Goal: Check status

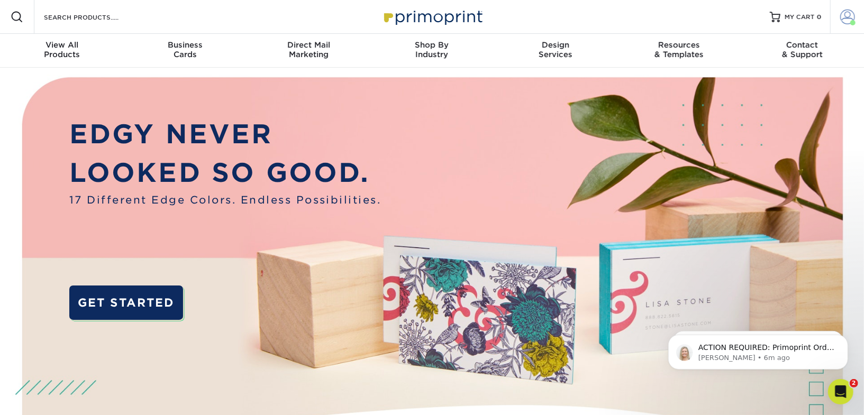
click at [837, 11] on link "Account" at bounding box center [847, 17] width 34 height 34
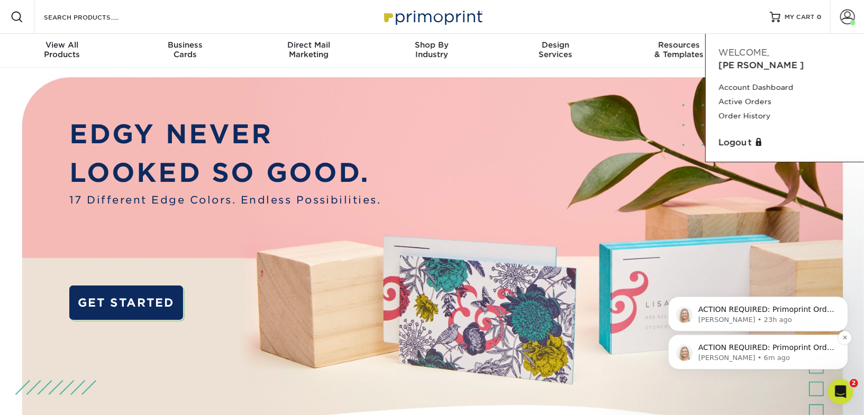
click at [778, 352] on p "ACTION REQUIRED: Primoprint Order 25106-40120-10291 Hello [PERSON_NAME], Below …" at bounding box center [766, 347] width 136 height 11
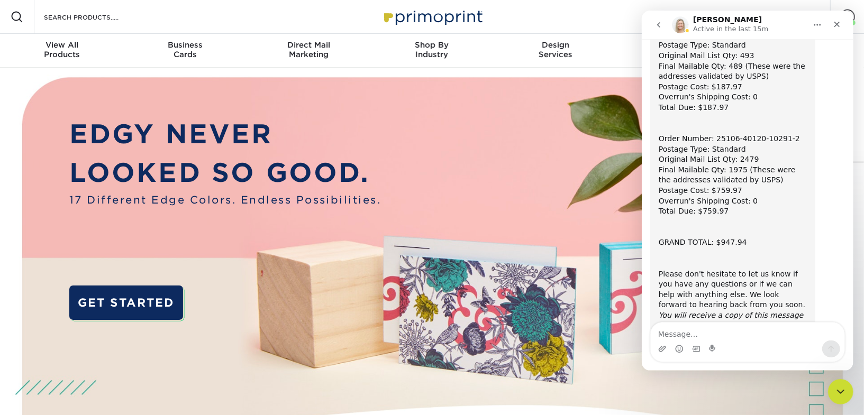
scroll to position [155, 0]
click at [732, 254] on div "ACTION REQUIRED: Primoprint Order 25106-40120-10291 Hello [PERSON_NAME], Below …" at bounding box center [732, 128] width 148 height 410
click at [732, 247] on div "GRAND TOTAL: $947.94" at bounding box center [732, 245] width 148 height 11
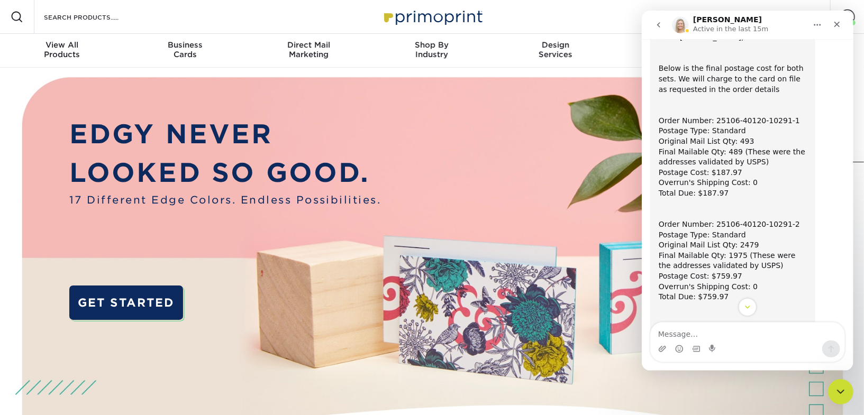
scroll to position [87, 0]
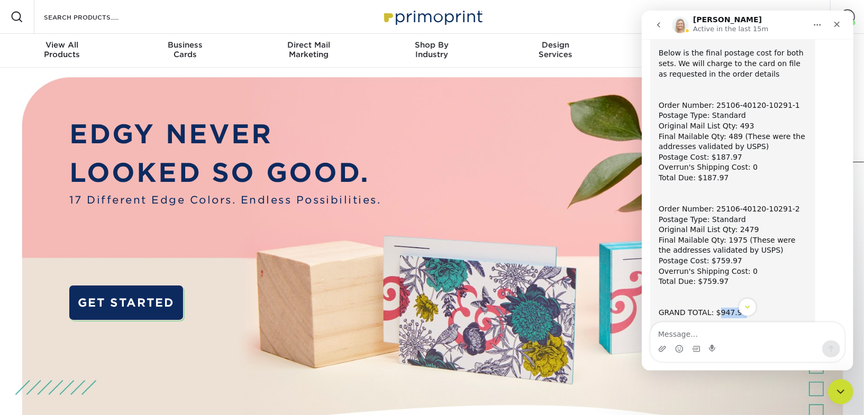
click at [654, 27] on icon "go back" at bounding box center [658, 25] width 8 height 8
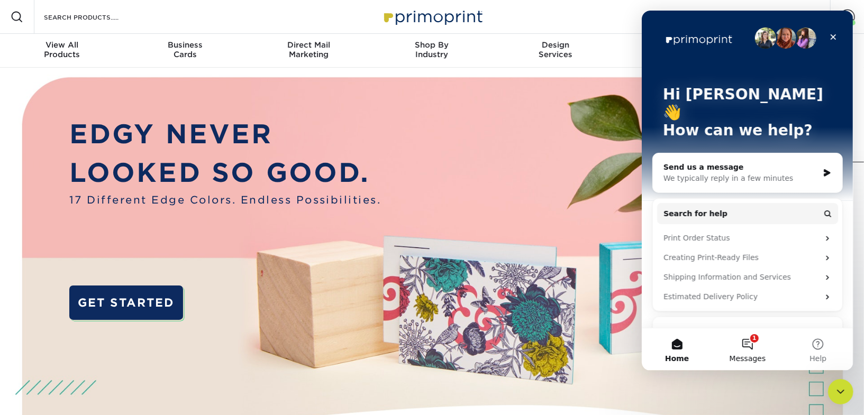
click at [747, 340] on button "1 Messages" at bounding box center [746, 349] width 70 height 42
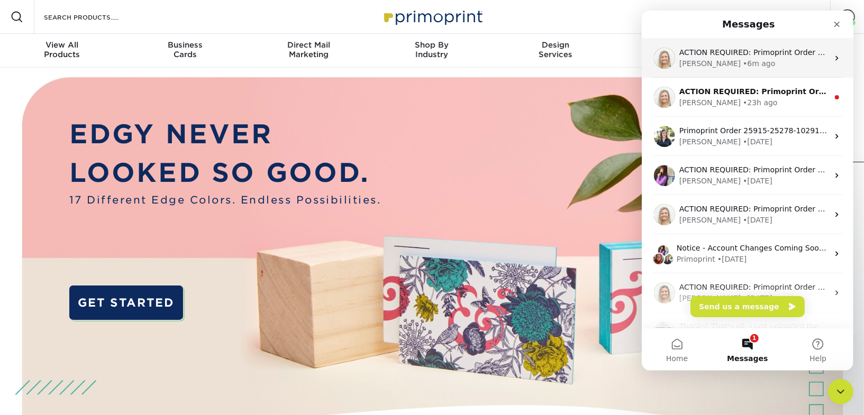
click at [738, 66] on div "[PERSON_NAME] • 6m ago" at bounding box center [752, 63] width 149 height 11
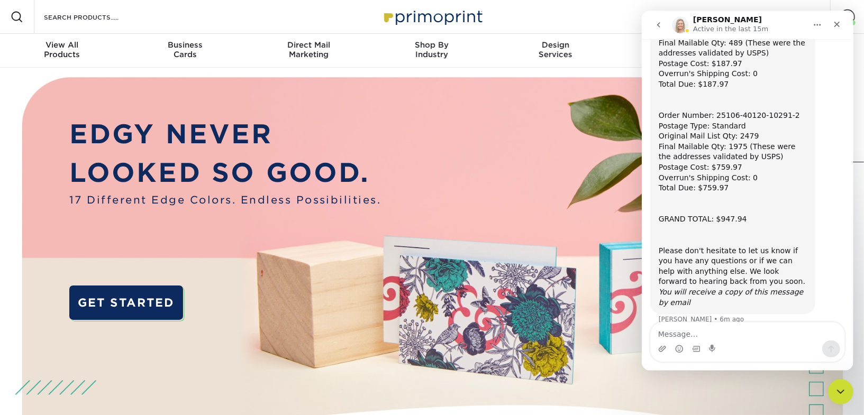
scroll to position [193, 0]
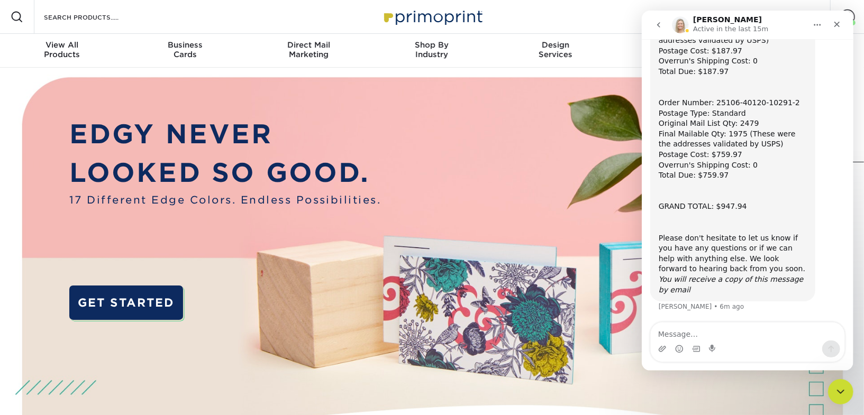
click at [658, 27] on icon "go back" at bounding box center [658, 25] width 8 height 8
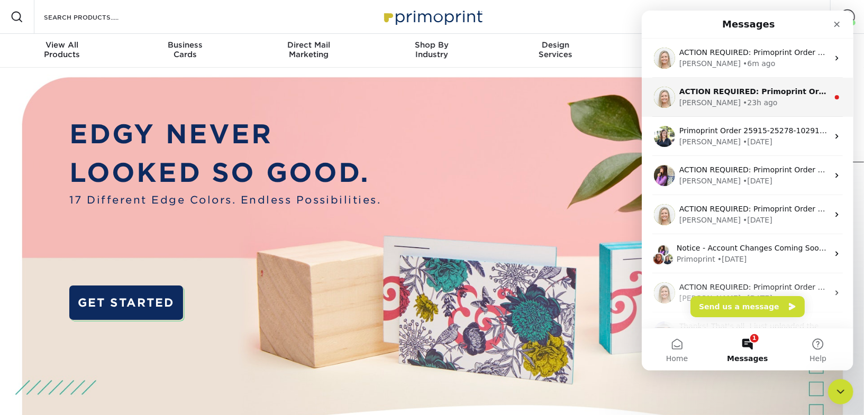
click at [742, 103] on div "• 23h ago" at bounding box center [759, 102] width 34 height 11
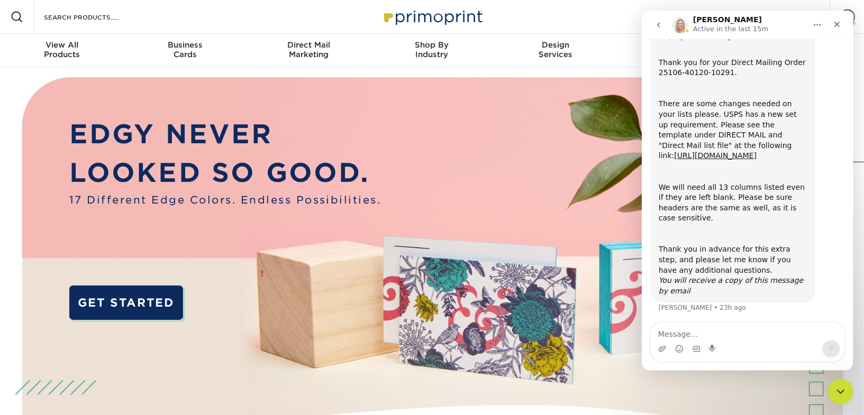
scroll to position [99, 0]
click at [656, 22] on icon "go back" at bounding box center [658, 25] width 8 height 8
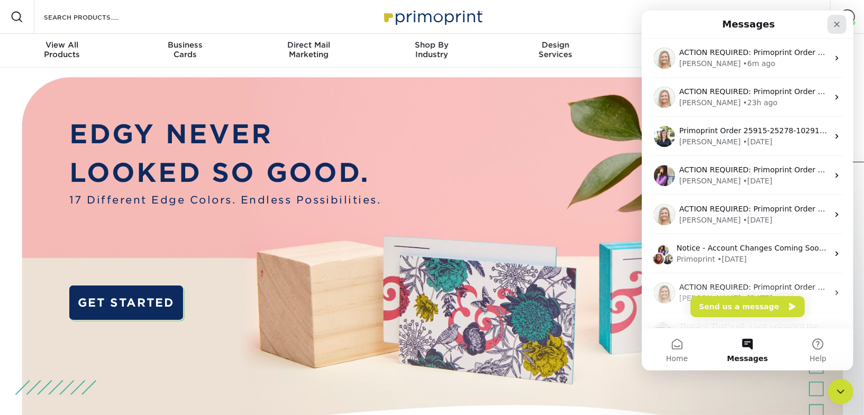
click at [831, 23] on div "Close" at bounding box center [836, 24] width 19 height 19
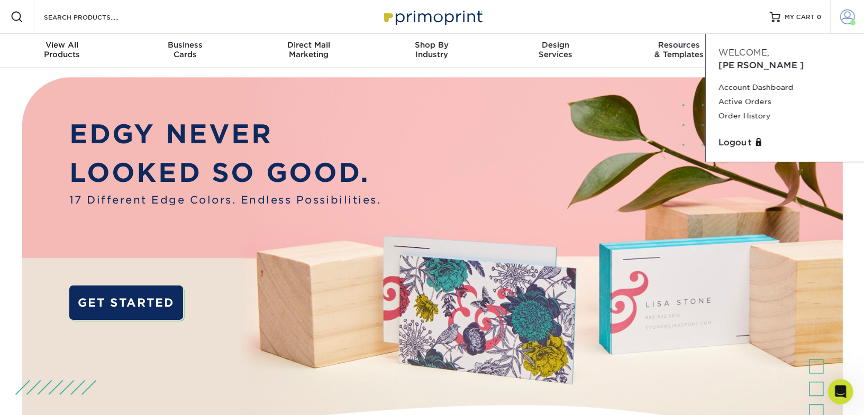
click at [847, 23] on span at bounding box center [847, 17] width 15 height 15
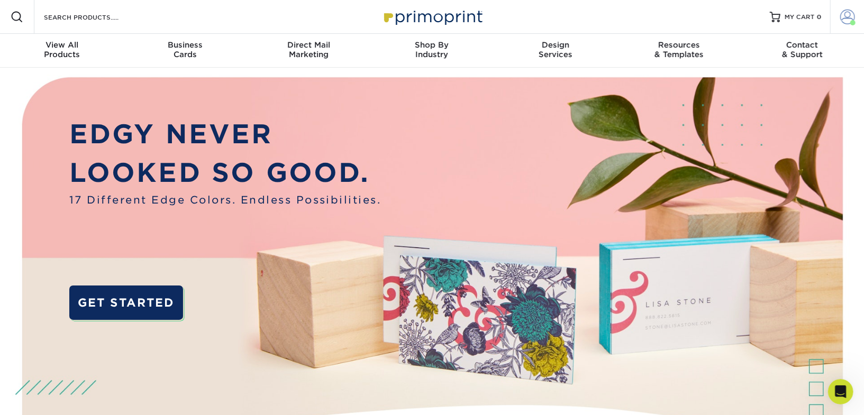
click at [841, 25] on link "Account" at bounding box center [847, 17] width 34 height 34
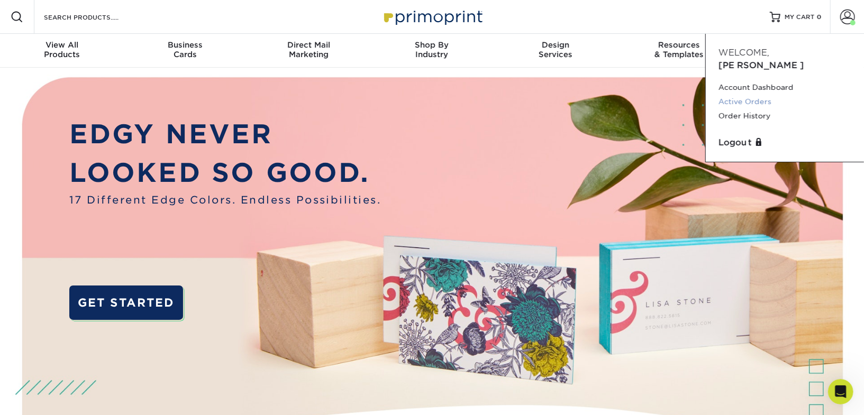
click at [750, 95] on link "Active Orders" at bounding box center [784, 102] width 133 height 14
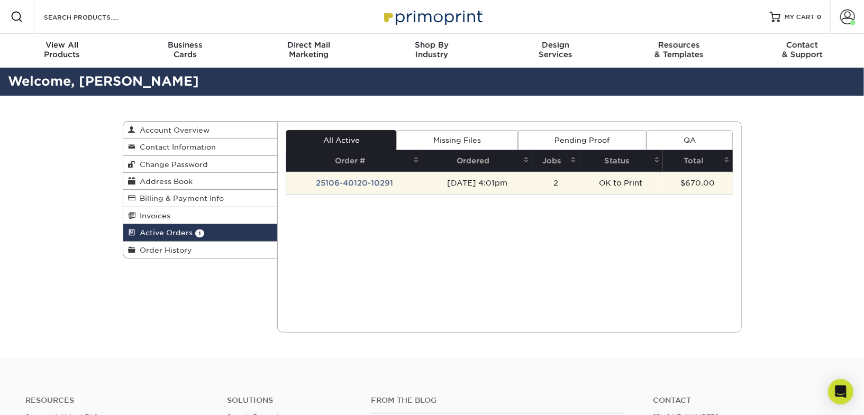
click at [358, 185] on td "25106-40120-10291" at bounding box center [354, 183] width 136 height 22
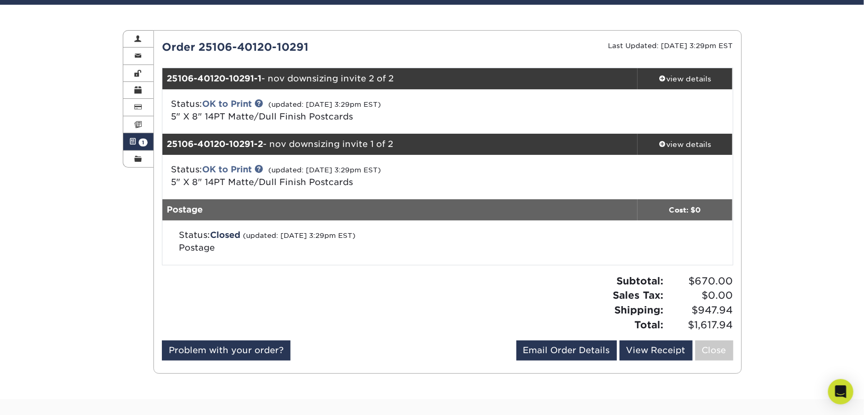
scroll to position [226, 0]
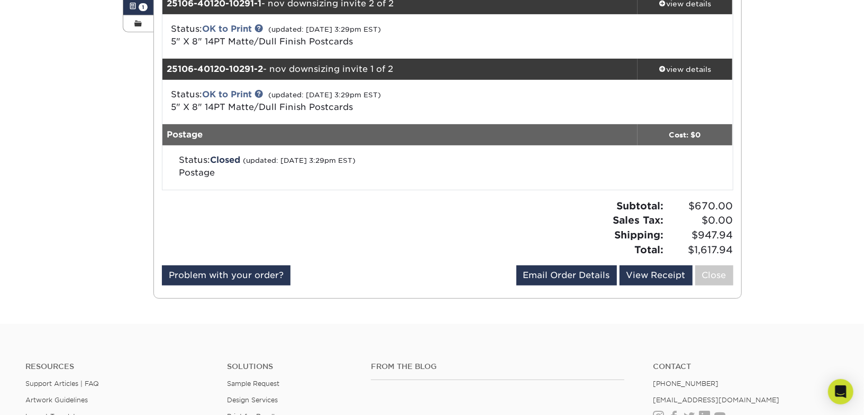
click at [703, 250] on span "$1,617.94" at bounding box center [700, 250] width 66 height 15
copy span "1,617.94"
click at [670, 70] on div "view details" at bounding box center [684, 69] width 95 height 11
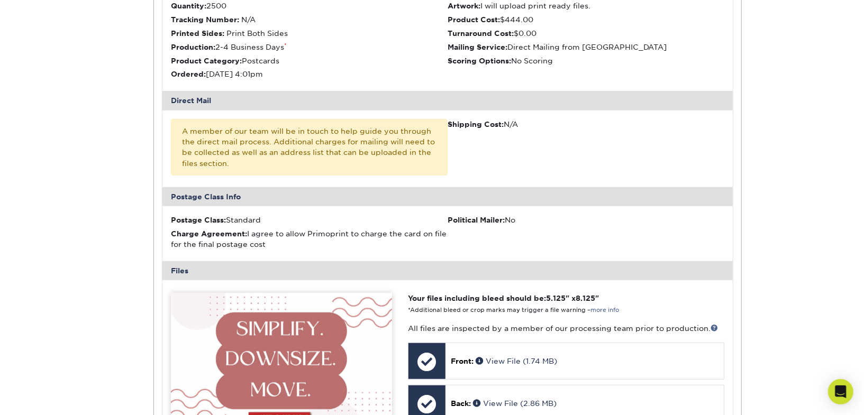
scroll to position [286, 0]
